Goal: Check status: Check status

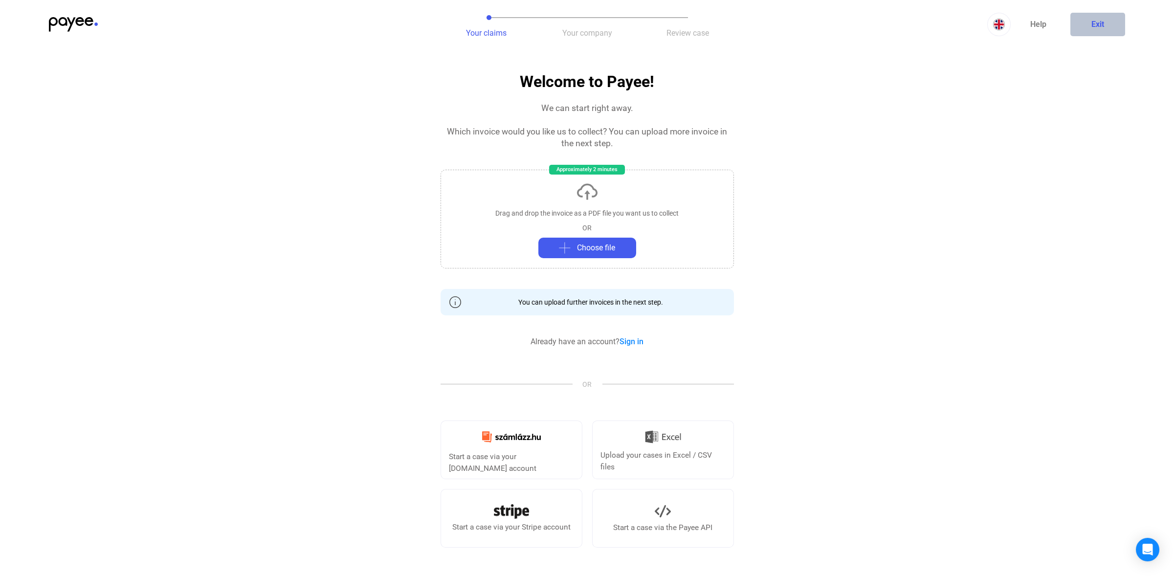
click at [1091, 27] on button "Exit" at bounding box center [1097, 24] width 55 height 23
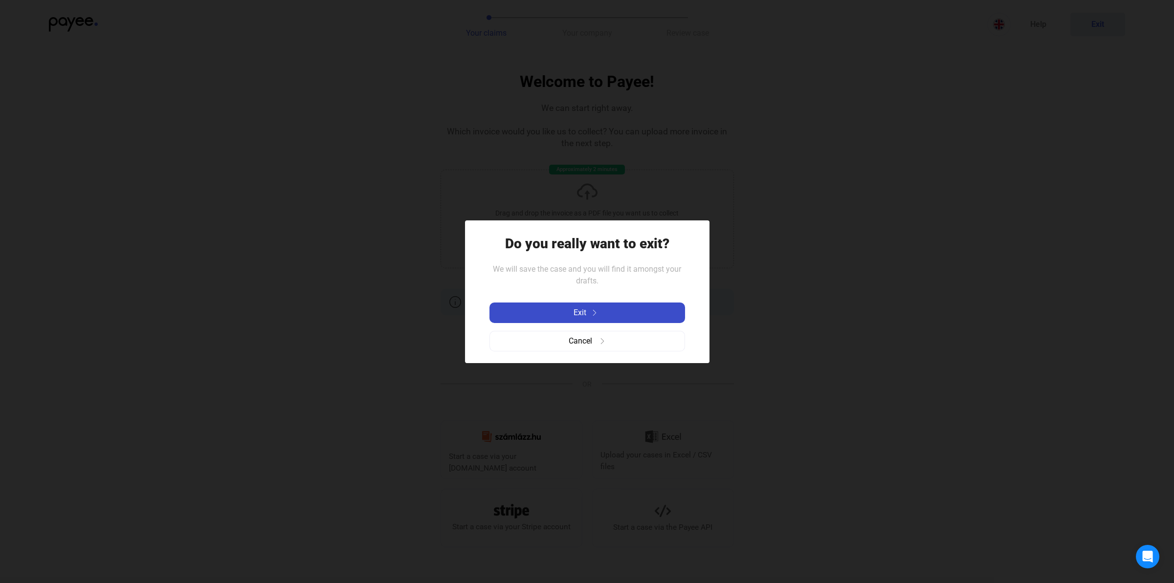
click at [609, 315] on div "Exit" at bounding box center [587, 313] width 190 height 12
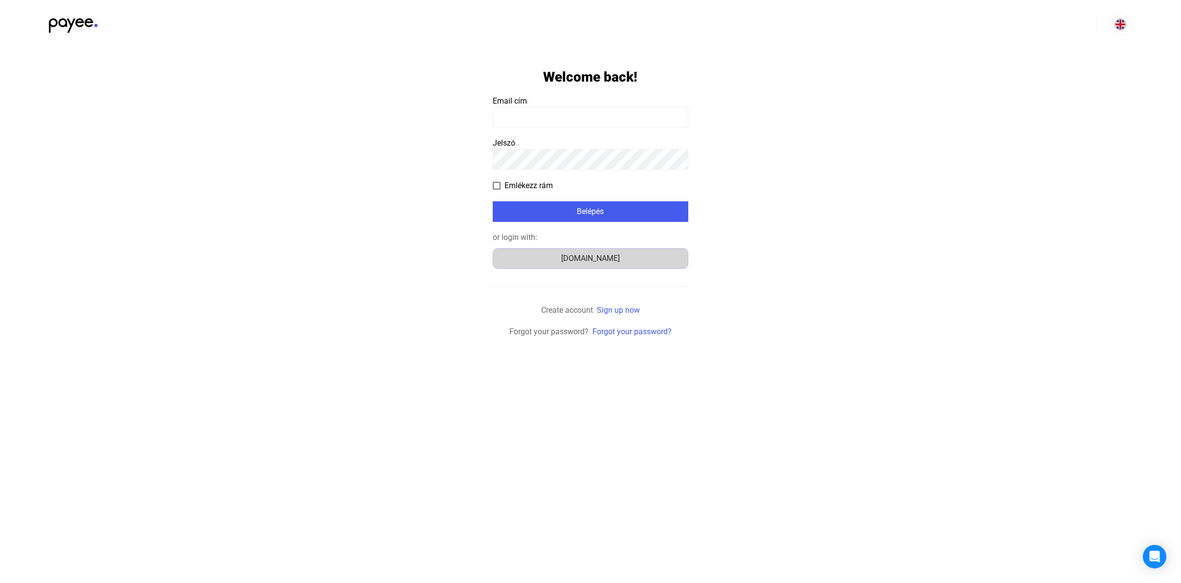
click at [600, 261] on div "Számlázz.hu" at bounding box center [590, 259] width 189 height 12
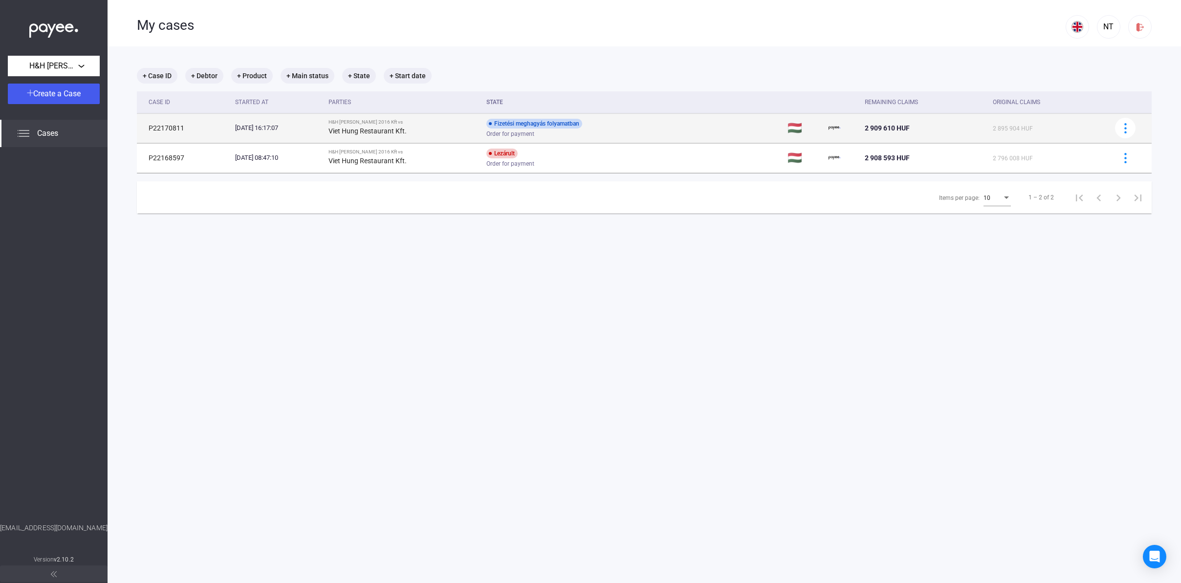
click at [245, 126] on div "[DATE] 16:17:07" at bounding box center [278, 128] width 86 height 10
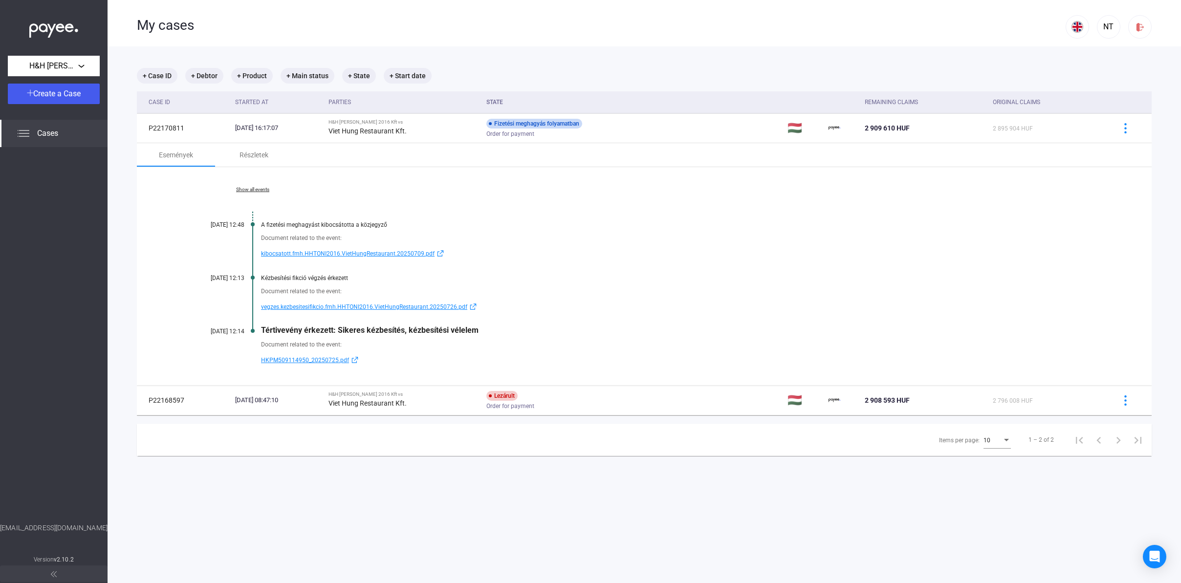
click at [305, 361] on span "HKPM509114950_20250725.pdf" at bounding box center [305, 360] width 88 height 12
click at [330, 310] on span "vegzes.kezbesitesifikcio.fmh.HHTONI2016.VietHungRestaurant.20250726.pdf" at bounding box center [364, 307] width 206 height 12
click at [328, 360] on span "HKPM509114950_20250725.pdf" at bounding box center [305, 360] width 88 height 12
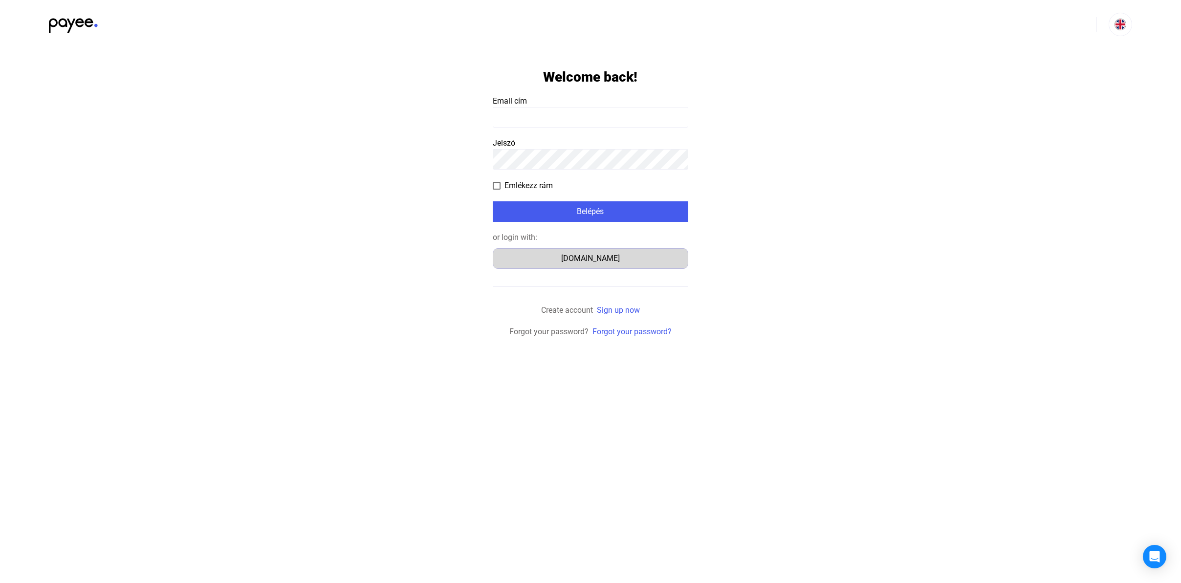
click at [605, 266] on button "[DOMAIN_NAME]" at bounding box center [591, 258] width 196 height 21
